Goal: Information Seeking & Learning: Learn about a topic

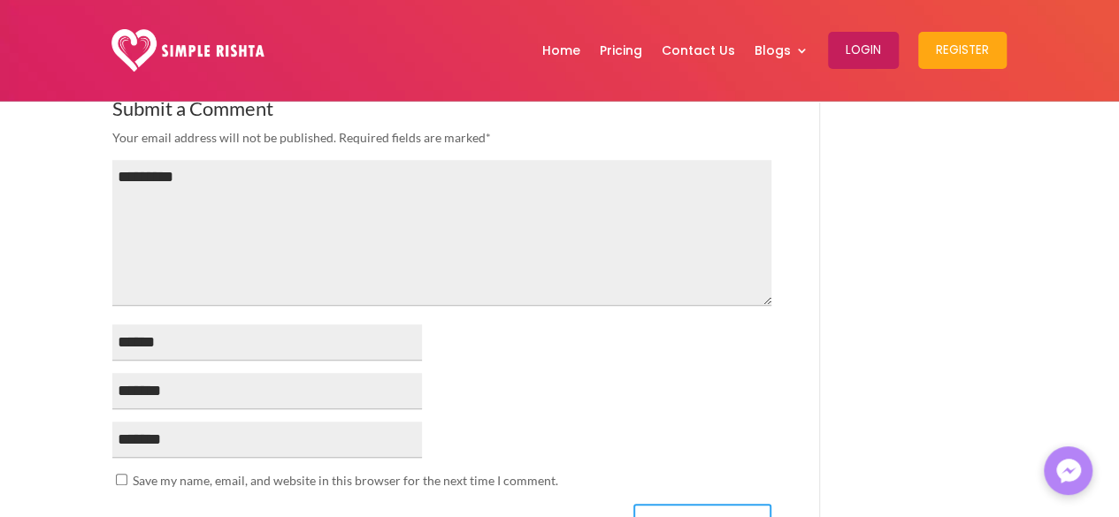
scroll to position [3866, 0]
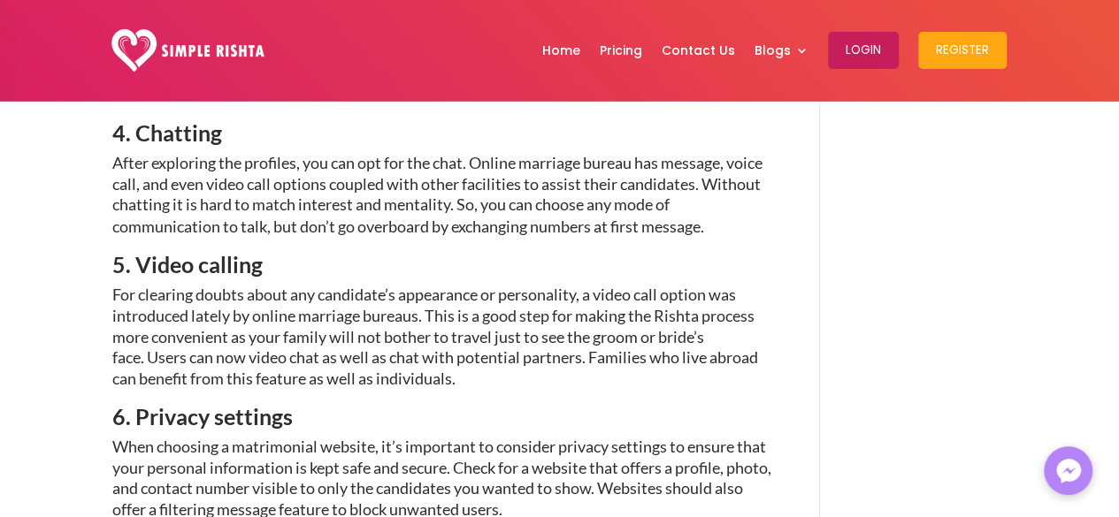
scroll to position [397, 0]
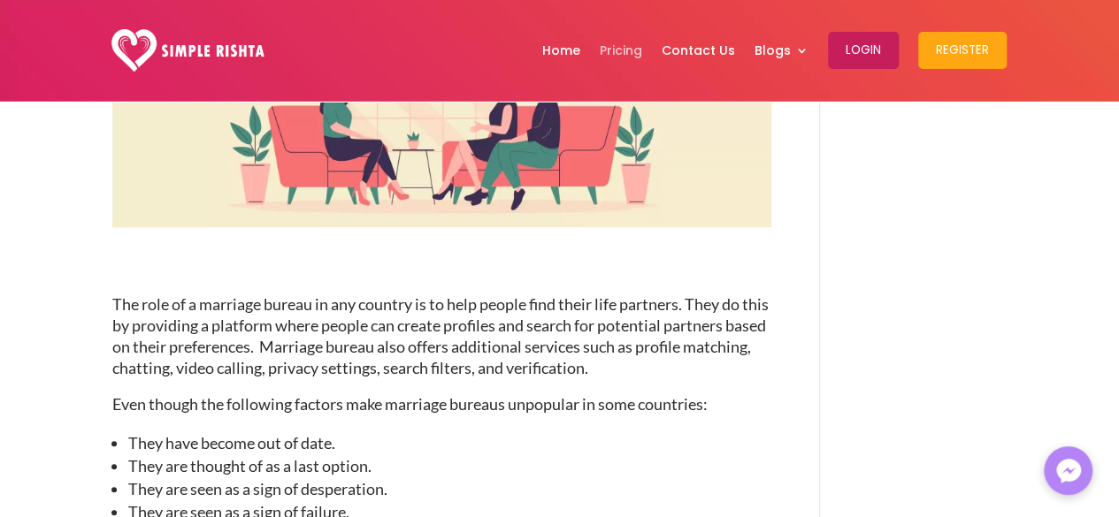
click at [642, 57] on link "Pricing" at bounding box center [621, 50] width 42 height 92
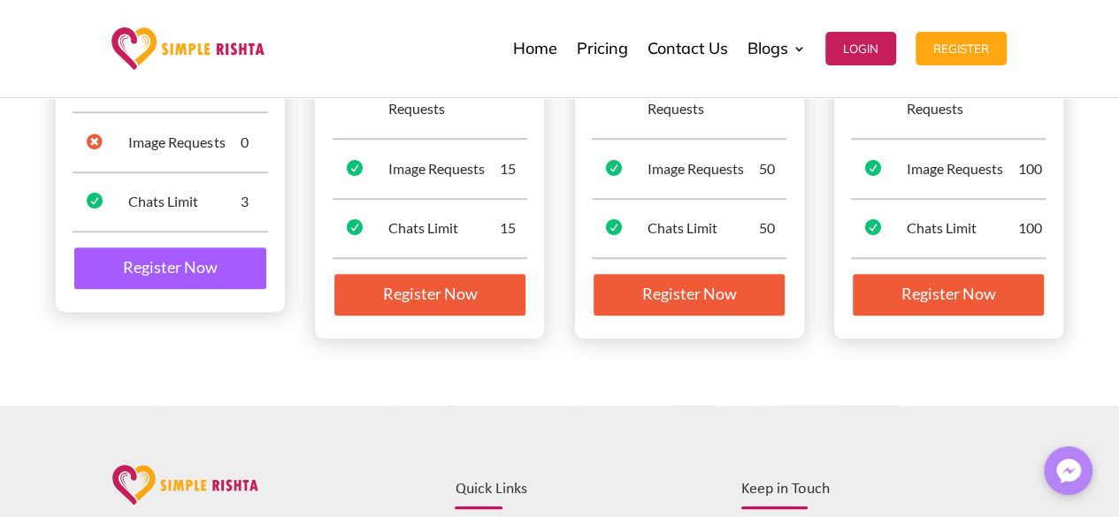
scroll to position [764, 0]
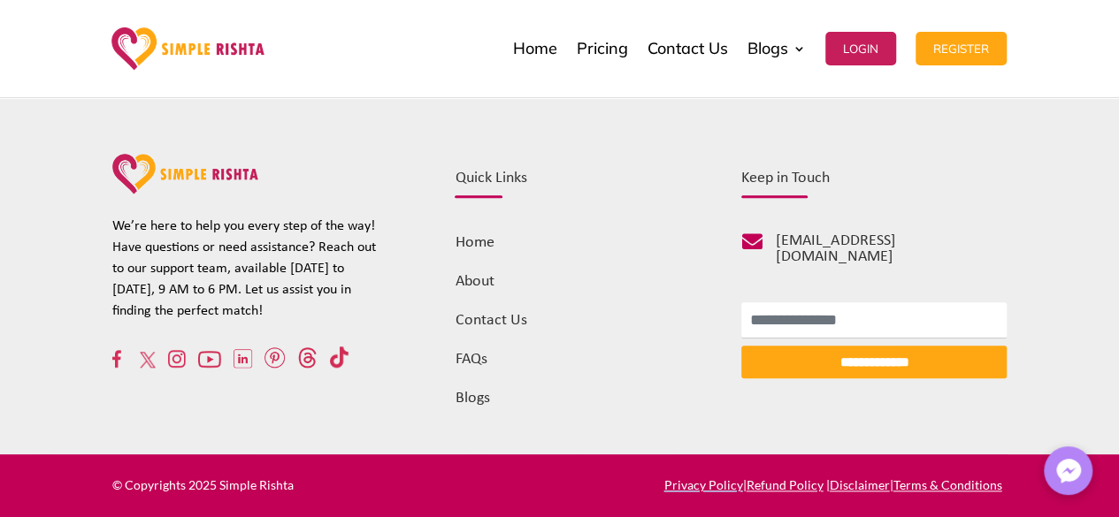
click at [1115, 271] on div "**********" at bounding box center [559, 275] width 1119 height 360
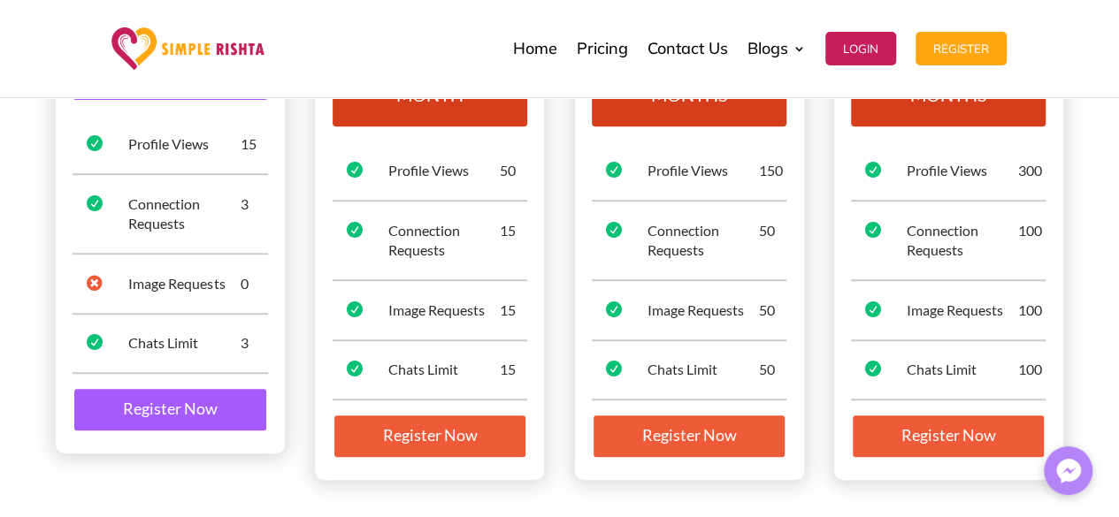
scroll to position [0, 0]
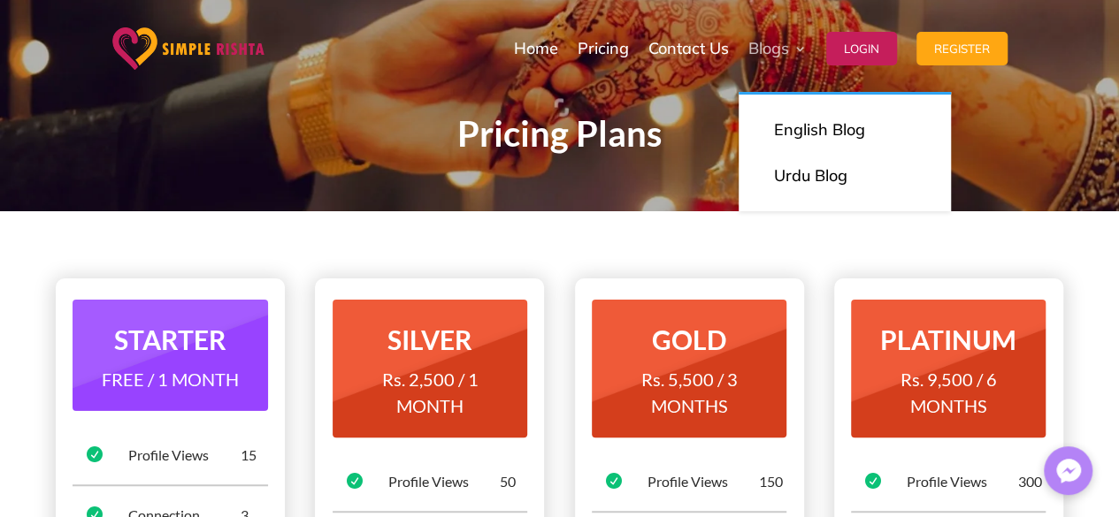
click at [762, 52] on link "Blogs" at bounding box center [777, 48] width 58 height 88
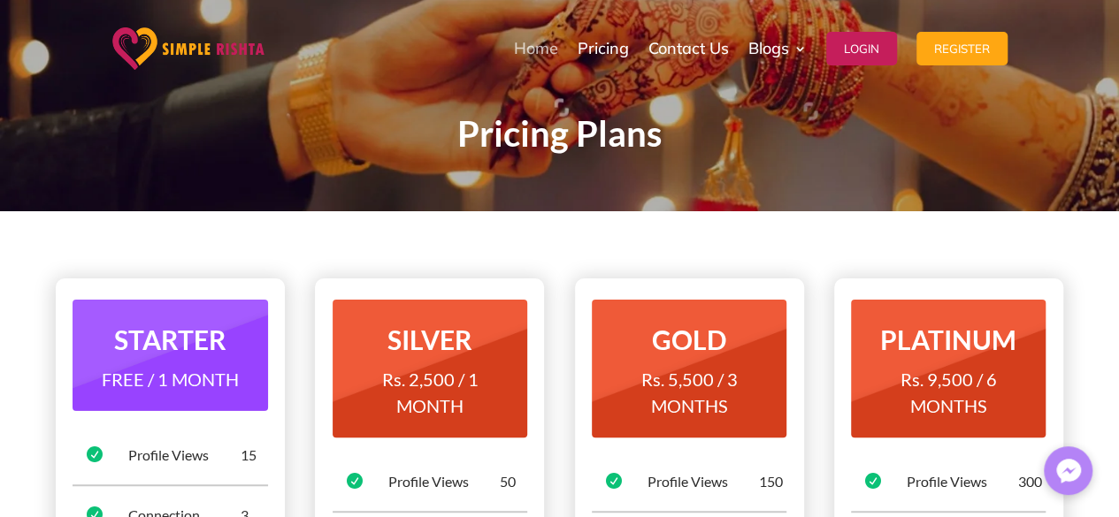
click at [530, 53] on link "Home" at bounding box center [536, 48] width 44 height 88
